Goal: Transaction & Acquisition: Purchase product/service

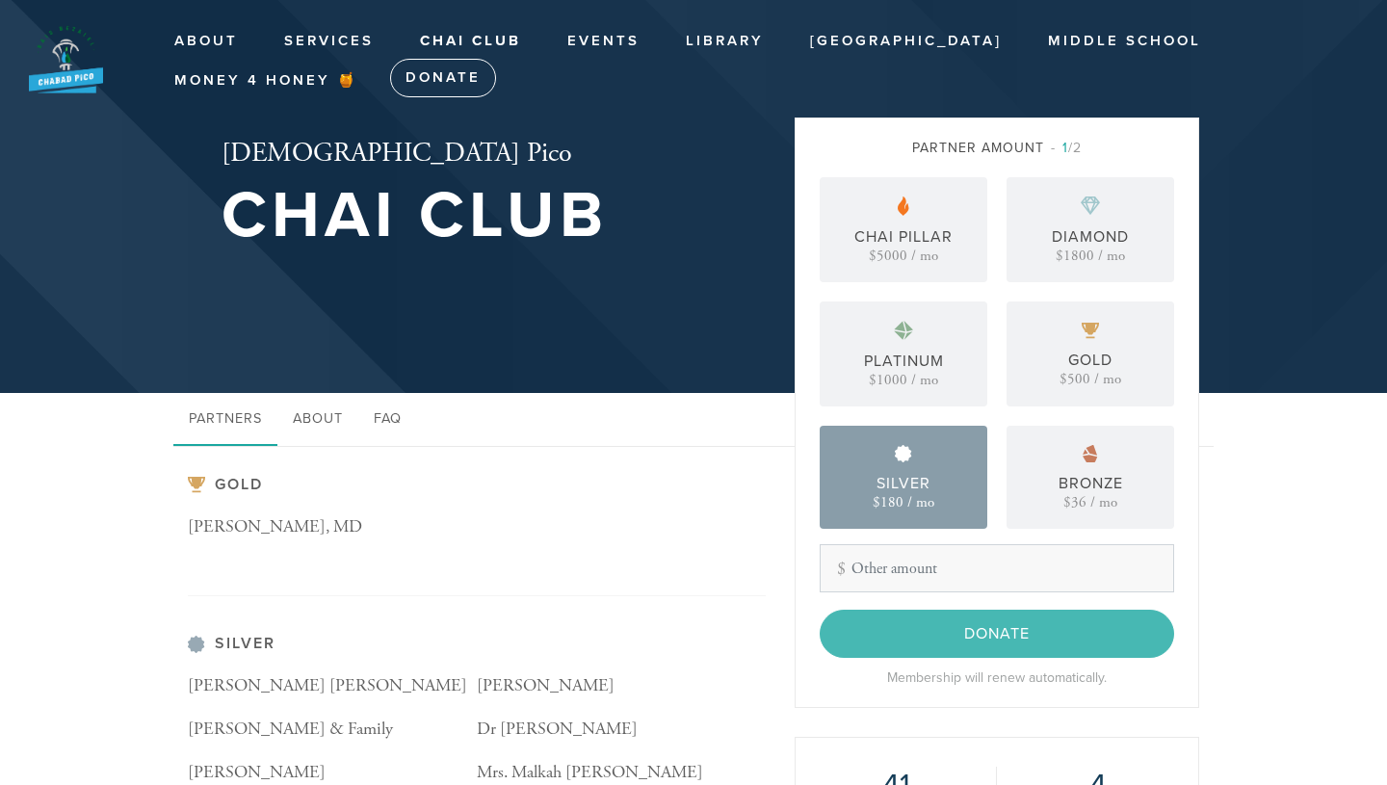
click at [902, 457] on img at bounding box center [903, 453] width 17 height 17
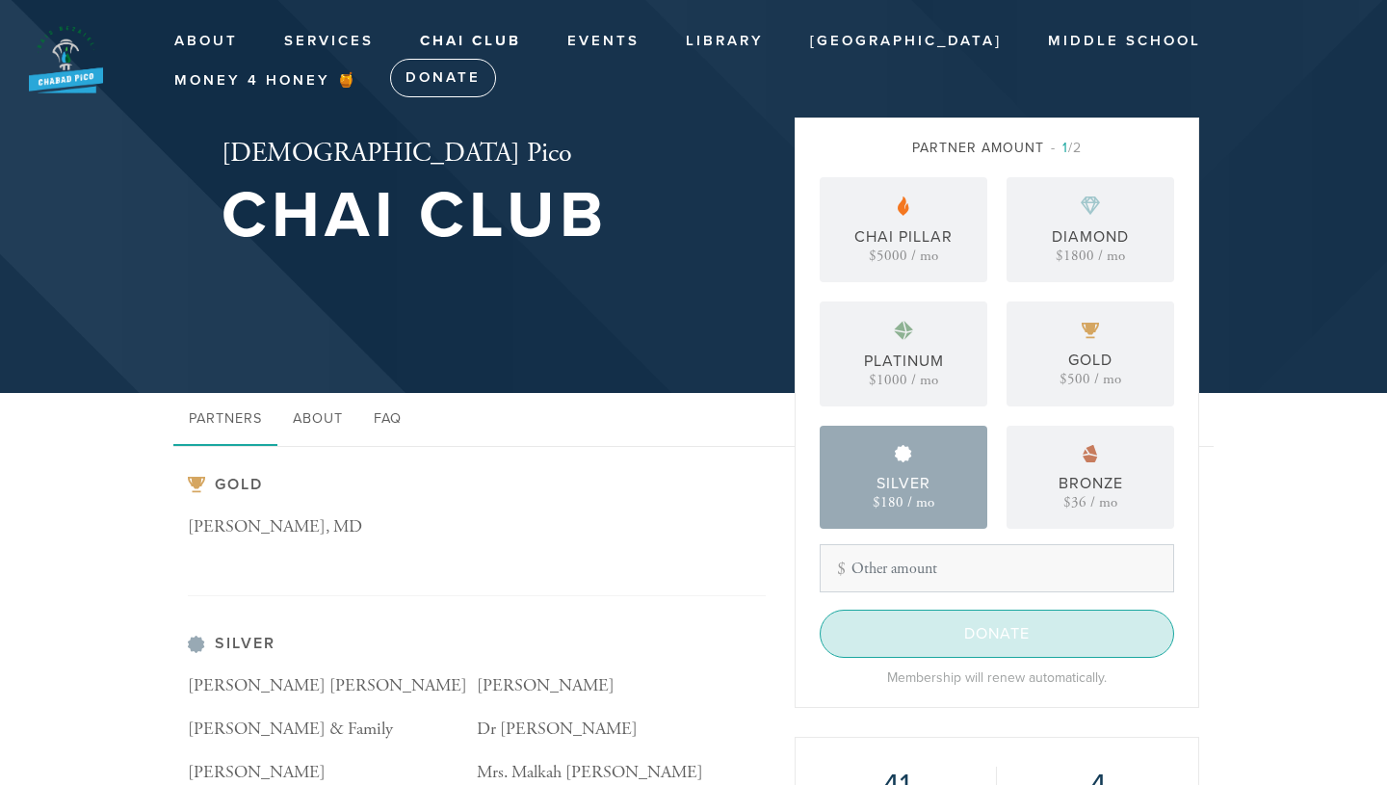
click at [916, 624] on input "Donate" at bounding box center [997, 634] width 354 height 48
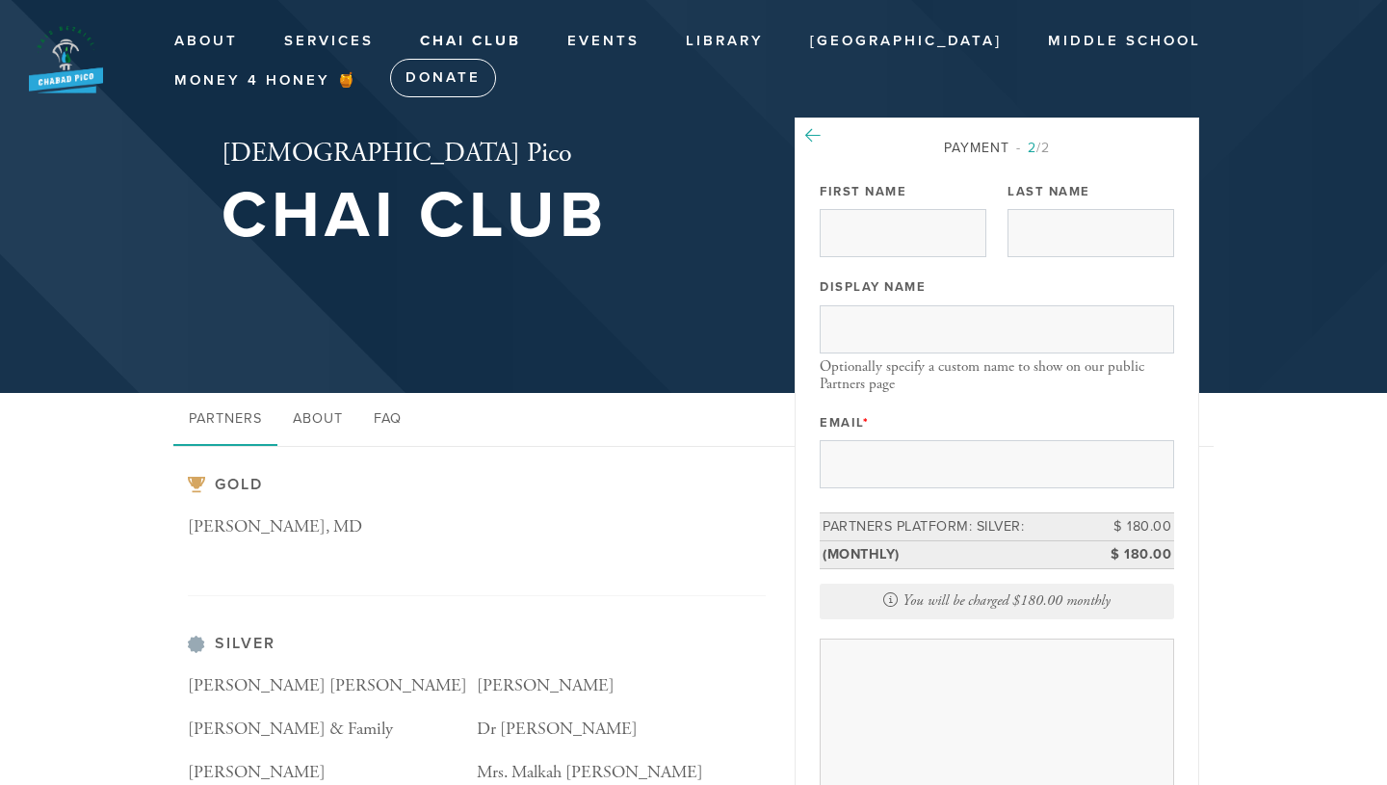
click at [818, 130] on icon at bounding box center [812, 135] width 15 height 17
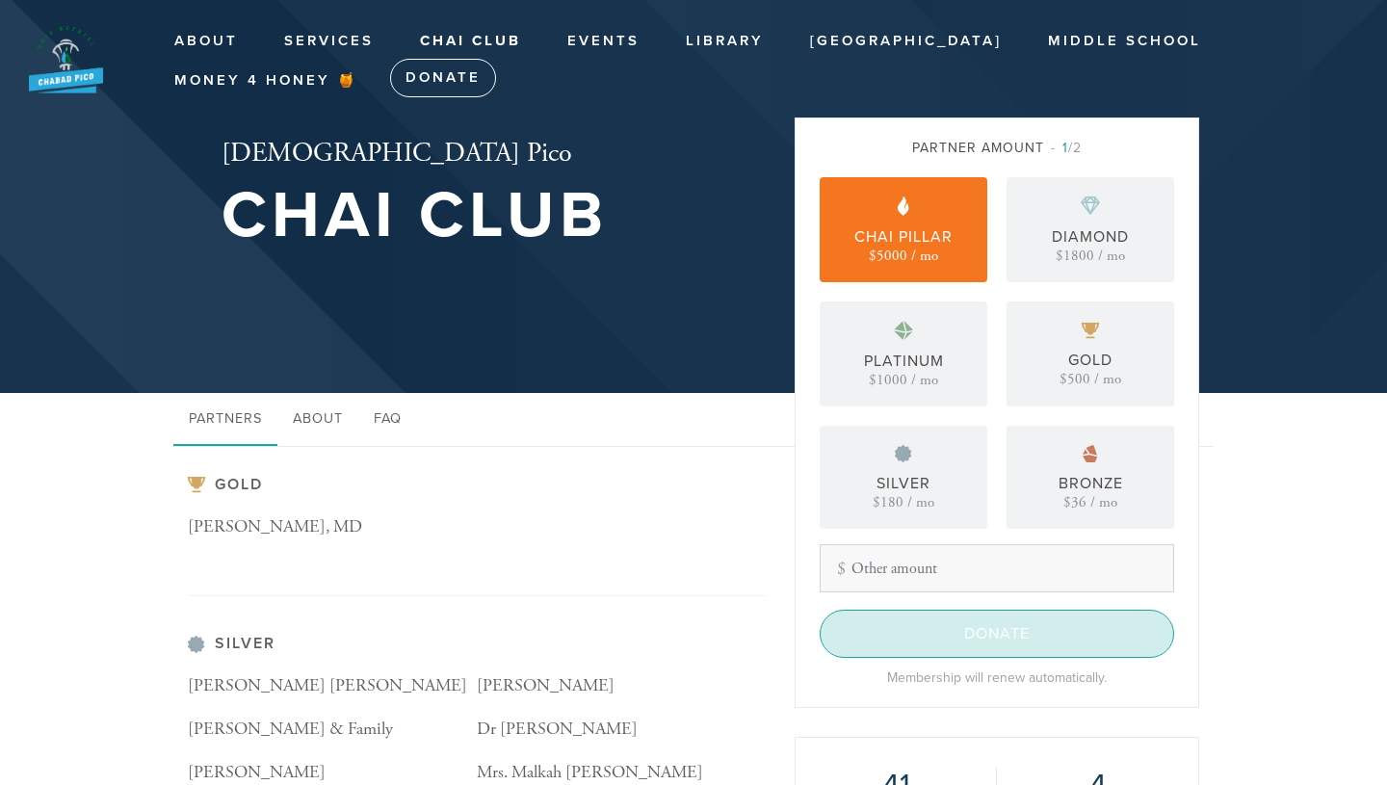
click at [987, 637] on input "Donate" at bounding box center [997, 634] width 354 height 48
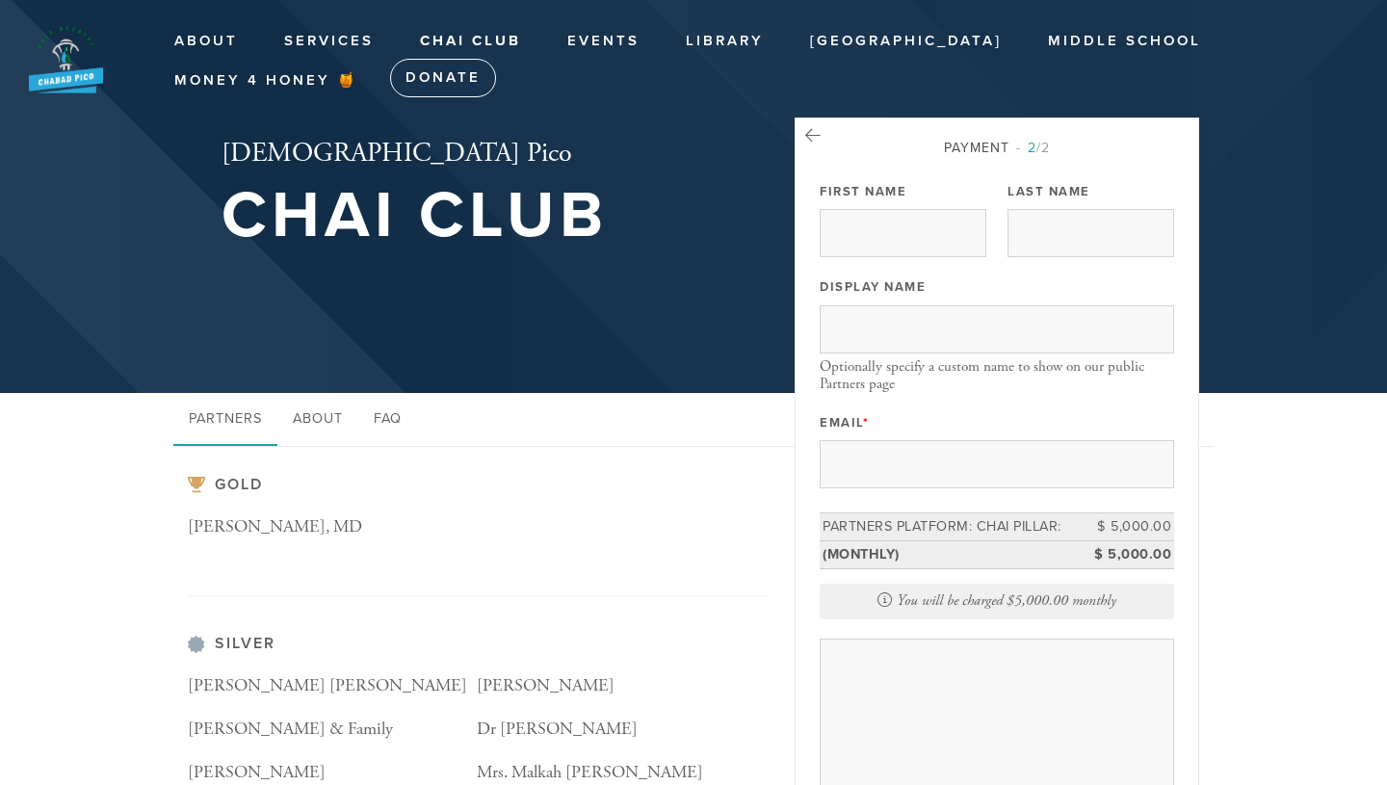
click at [822, 140] on div "Payment 2 /2" at bounding box center [997, 148] width 354 height 20
click at [812, 134] on icon at bounding box center [812, 135] width 15 height 17
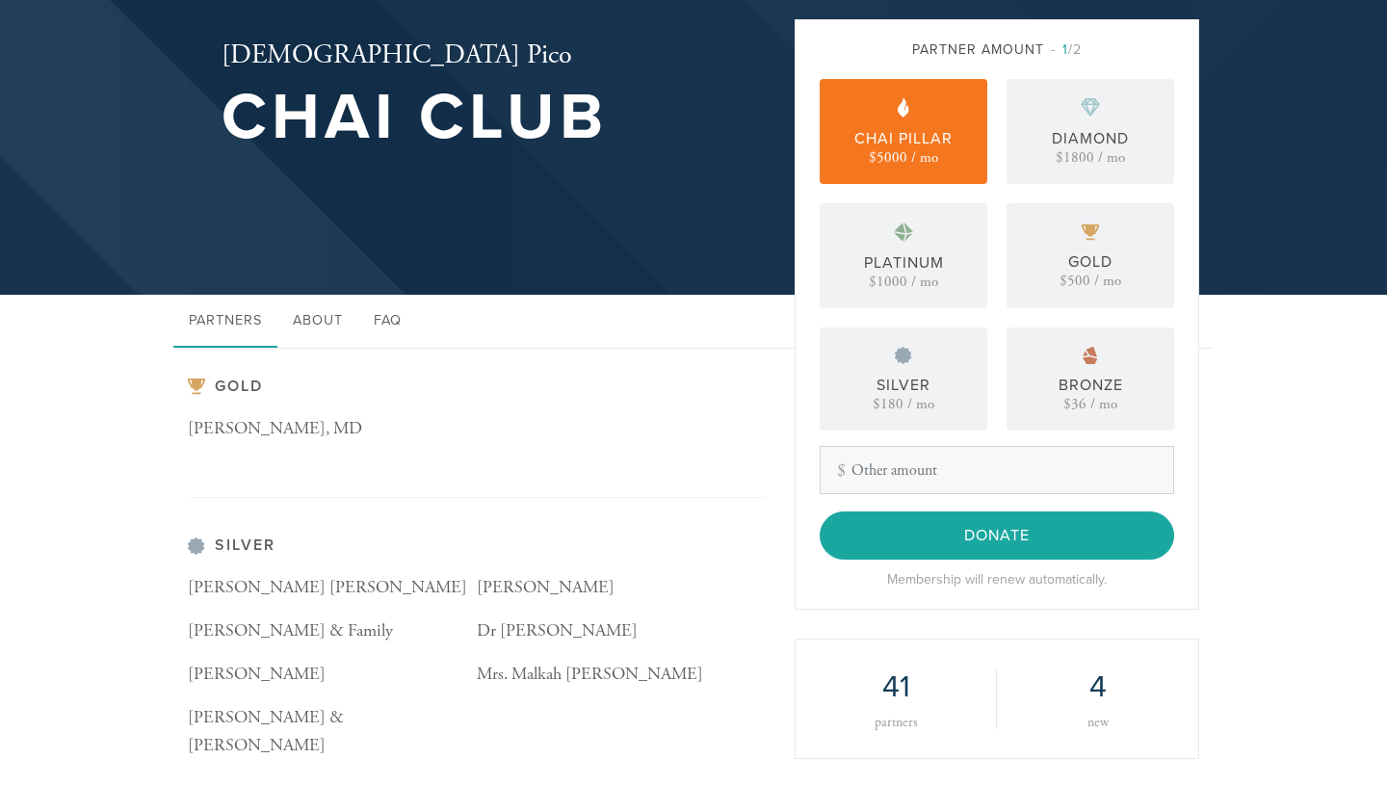
scroll to position [99, 0]
